Goal: Task Accomplishment & Management: Manage account settings

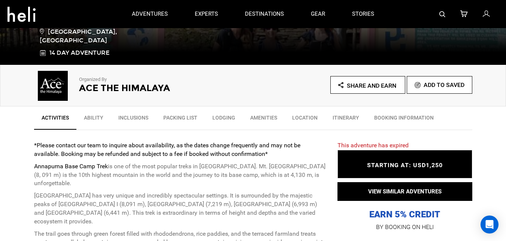
scroll to position [75, 0]
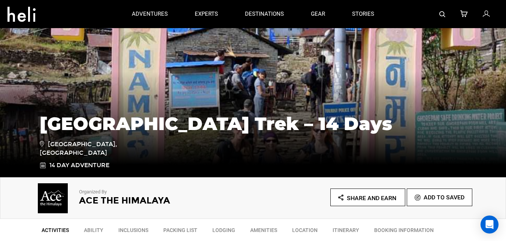
click at [484, 19] on icon at bounding box center [486, 14] width 7 height 10
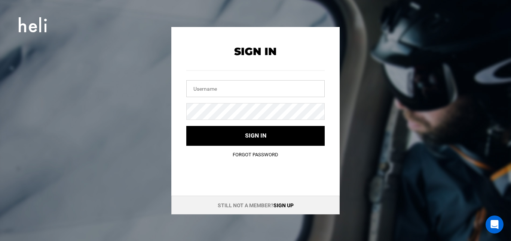
click at [229, 96] on input "text" at bounding box center [255, 88] width 139 height 17
type input "[EMAIL_ADDRESS][DOMAIN_NAME]"
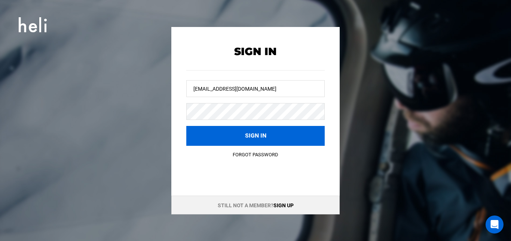
click at [248, 137] on button "Sign in" at bounding box center [255, 136] width 139 height 20
